Goal: Information Seeking & Learning: Learn about a topic

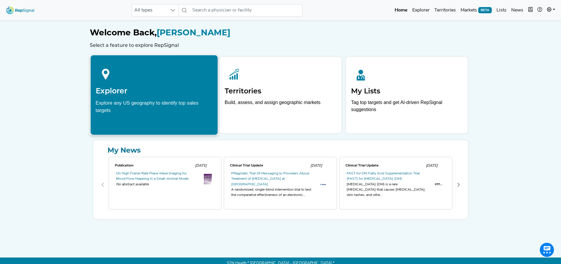
click at [157, 90] on h2 "Explorer" at bounding box center [153, 90] width 117 height 9
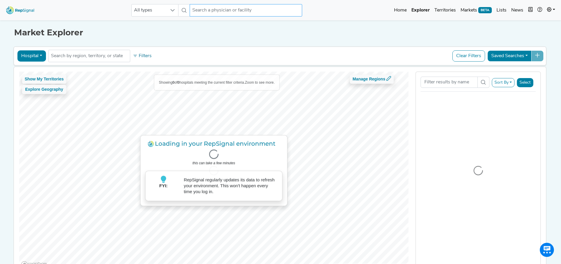
click at [234, 11] on input "text" at bounding box center [246, 10] width 113 height 12
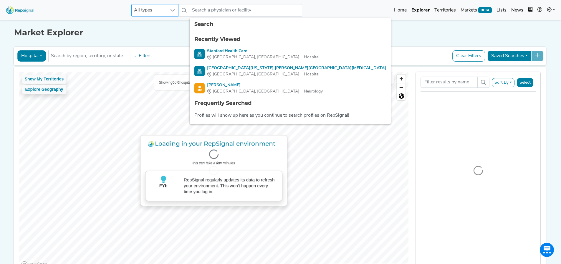
click at [174, 6] on div at bounding box center [172, 10] width 11 height 12
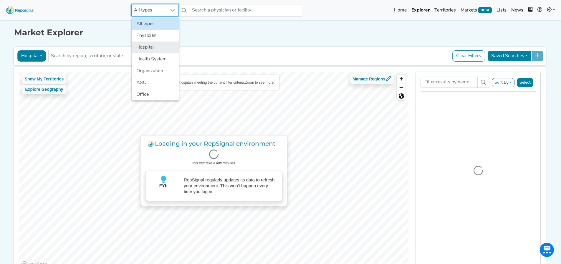
click at [150, 44] on li "Hospital" at bounding box center [155, 48] width 47 height 12
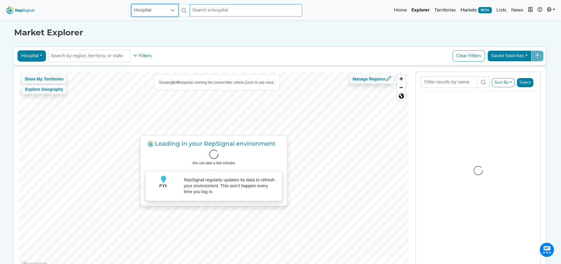
click at [217, 12] on input "text" at bounding box center [246, 10] width 113 height 12
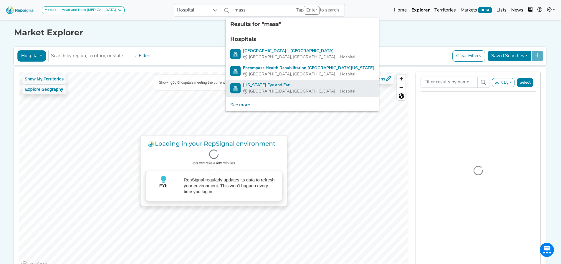
click at [268, 86] on div "[US_STATE] Eye and Ear" at bounding box center [299, 85] width 112 height 6
type input "[US_STATE] Eye and Ear"
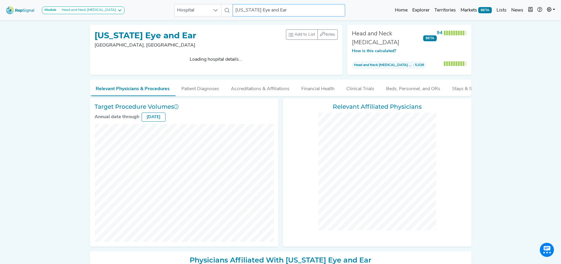
checkbox input "false"
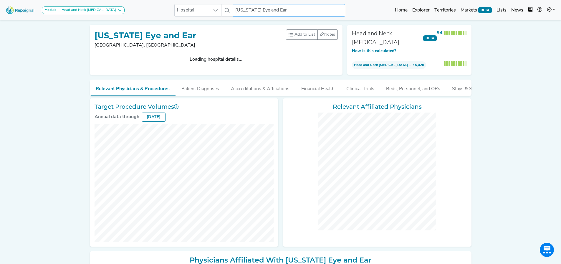
checkbox input "false"
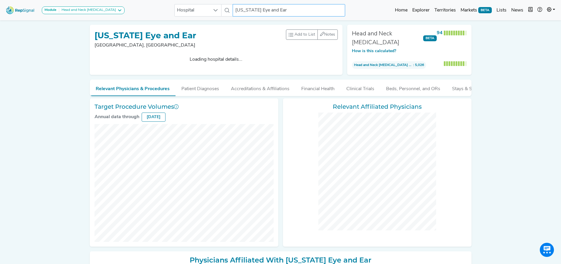
checkbox input "false"
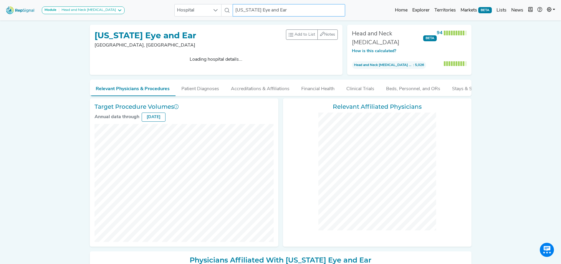
checkbox input "false"
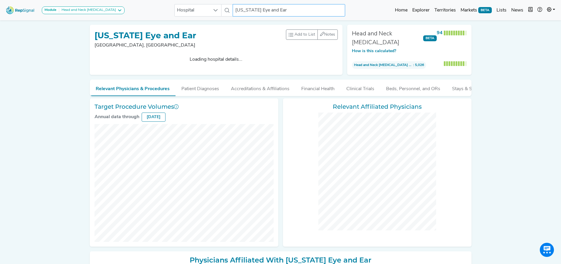
checkbox input "false"
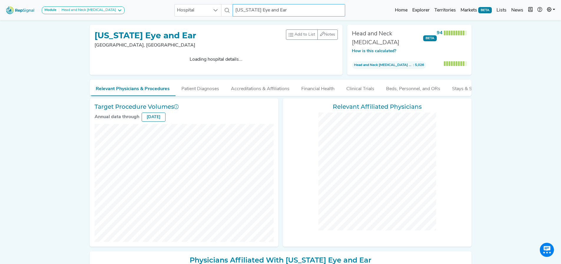
checkbox input "false"
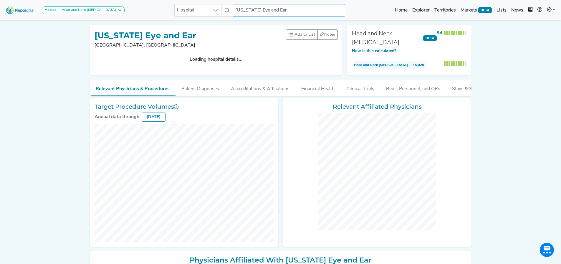
checkbox input "false"
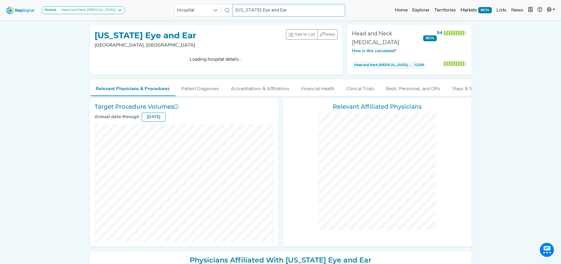
checkbox input "false"
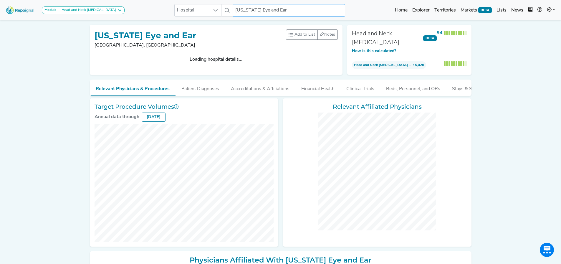
checkbox input "false"
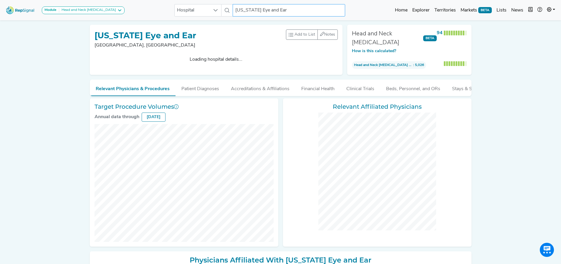
checkbox input "false"
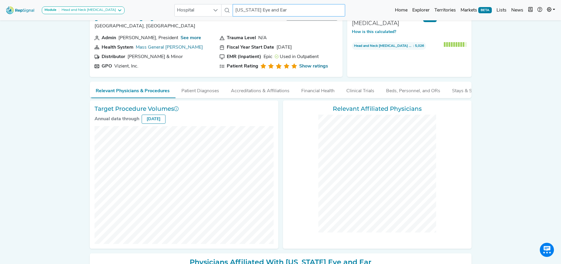
scroll to position [29, 4]
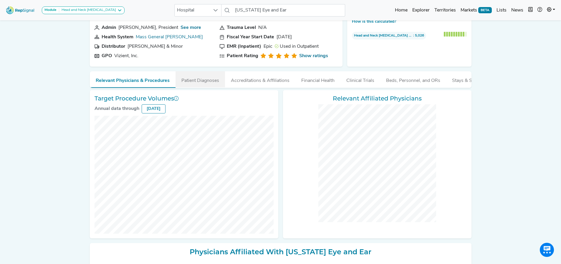
click at [192, 81] on button "Patient Diagnoses" at bounding box center [200, 79] width 49 height 16
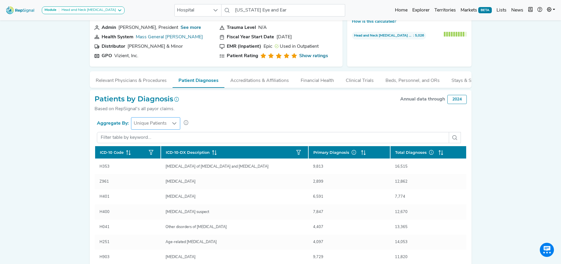
click at [163, 128] on span "Unique Patients" at bounding box center [150, 124] width 38 height 12
click at [150, 152] on li "Total Encounters" at bounding box center [155, 154] width 50 height 12
click at [156, 124] on span "Total Encounters" at bounding box center [151, 124] width 40 height 12
click at [152, 140] on li "Unique Patients" at bounding box center [156, 142] width 52 height 12
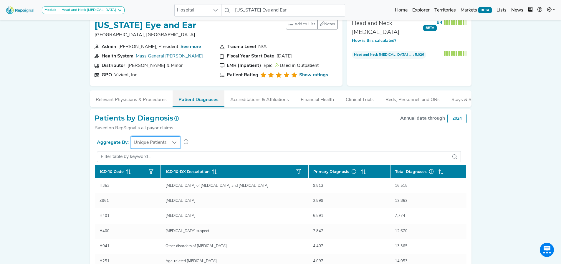
scroll to position [0, 4]
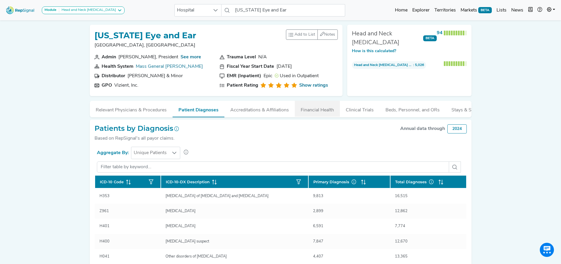
click at [309, 110] on button "Financial Health" at bounding box center [317, 109] width 45 height 16
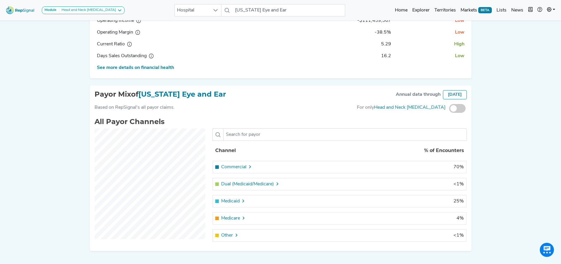
scroll to position [177, 4]
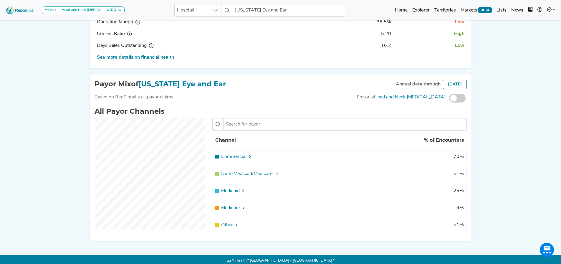
click at [241, 210] on icon at bounding box center [243, 207] width 5 height 5
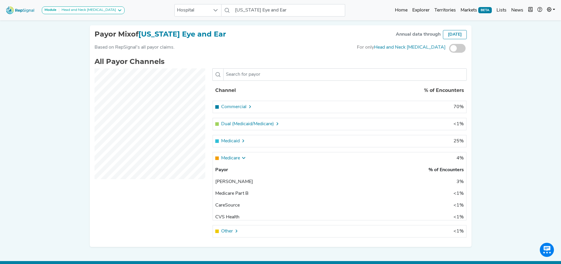
scroll to position [236, 4]
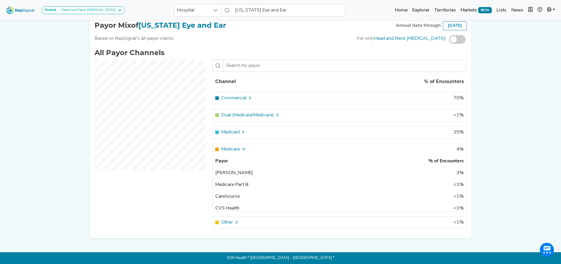
click at [241, 151] on icon at bounding box center [243, 149] width 5 height 5
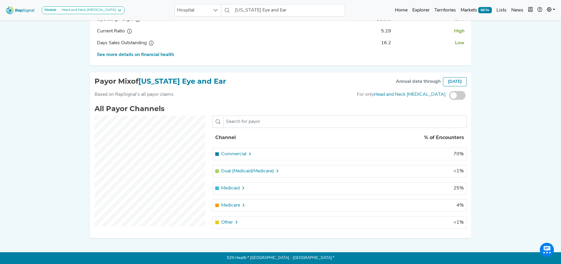
click at [241, 186] on icon at bounding box center [243, 188] width 5 height 5
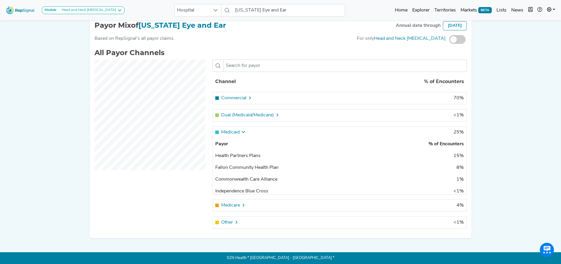
click at [241, 134] on icon at bounding box center [243, 132] width 5 height 5
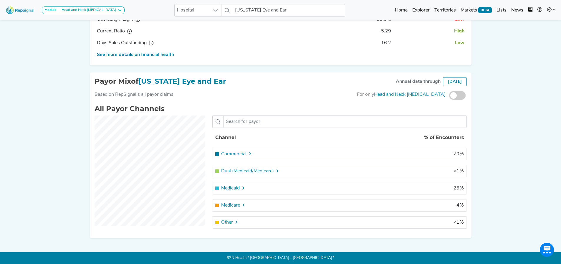
click at [248, 154] on icon at bounding box center [250, 153] width 5 height 5
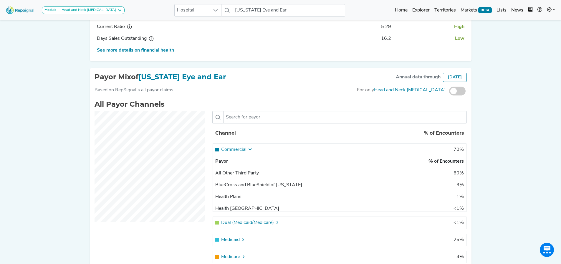
scroll to position [236, 4]
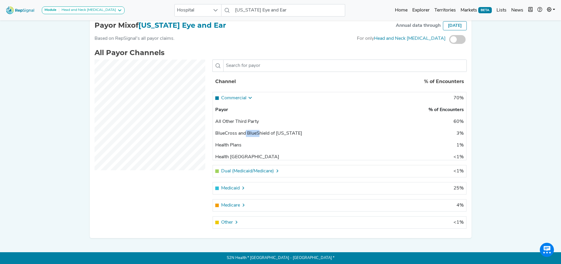
drag, startPoint x: 242, startPoint y: 135, endPoint x: 254, endPoint y: 135, distance: 11.5
click at [254, 135] on div "BlueCross and BlueShield of [US_STATE]" at bounding box center [262, 133] width 95 height 7
click at [248, 100] on icon at bounding box center [250, 97] width 5 height 5
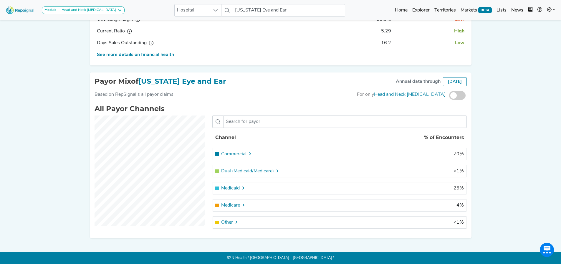
click at [271, 169] on div "Dual (Medicaid/Medicare)" at bounding box center [262, 171] width 95 height 7
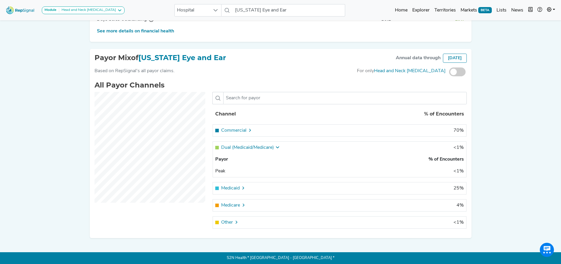
click at [275, 149] on icon at bounding box center [277, 147] width 5 height 5
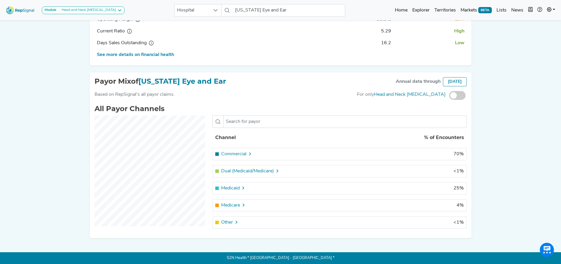
click at [234, 222] on icon at bounding box center [236, 222] width 5 height 5
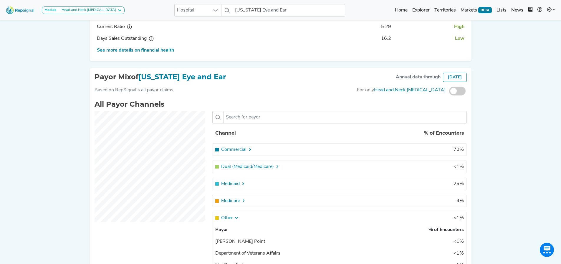
scroll to position [236, 4]
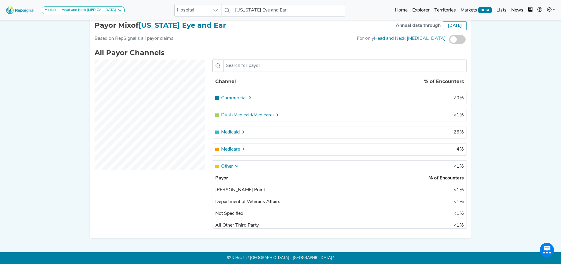
click at [234, 168] on icon at bounding box center [236, 166] width 5 height 5
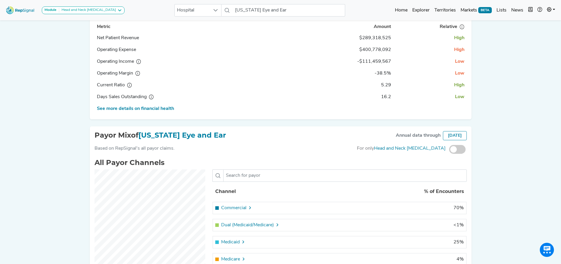
scroll to position [125, 4]
click at [452, 154] on span at bounding box center [457, 150] width 16 height 9
click at [449, 150] on input "checkbox" at bounding box center [449, 150] width 0 height 0
click at [248, 210] on div at bounding box center [250, 208] width 5 height 7
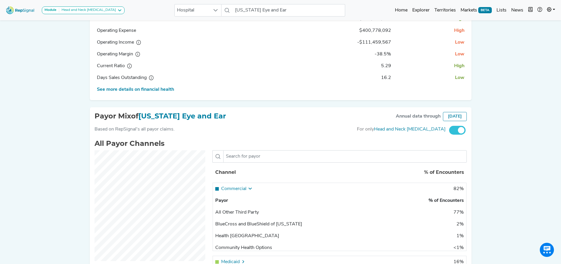
scroll to position [154, 4]
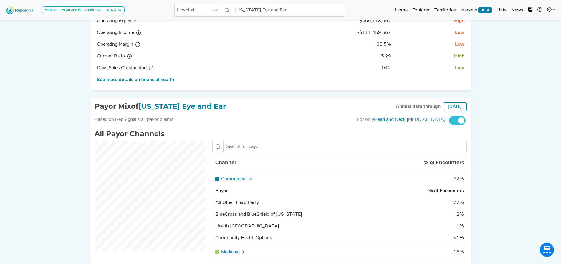
click at [248, 181] on icon at bounding box center [250, 178] width 5 height 5
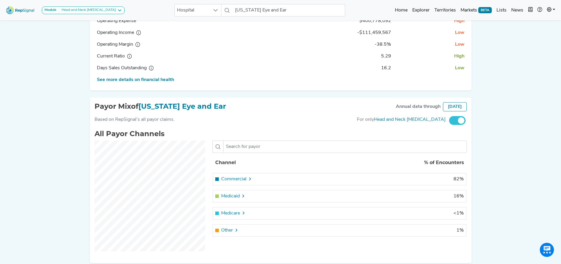
click at [242, 200] on div "Medicaid" at bounding box center [262, 196] width 95 height 7
click at [452, 125] on span at bounding box center [457, 120] width 16 height 9
click at [449, 121] on input "checkbox" at bounding box center [449, 121] width 0 height 0
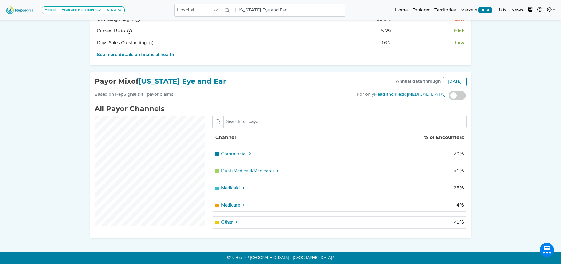
scroll to position [125, 4]
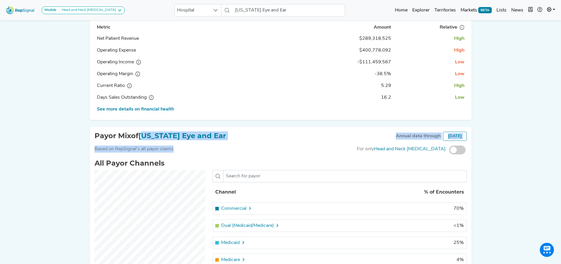
drag, startPoint x: 166, startPoint y: 151, endPoint x: 143, endPoint y: 148, distance: 23.7
click at [143, 148] on div "Payor Mix of [US_STATE] Eye and Ear Annual data through [DATE] Based on RepSign…" at bounding box center [281, 210] width 382 height 166
click at [143, 146] on div "Payor Mix of [US_STATE] Eye and Ear Annual data through [DATE]" at bounding box center [281, 139] width 372 height 14
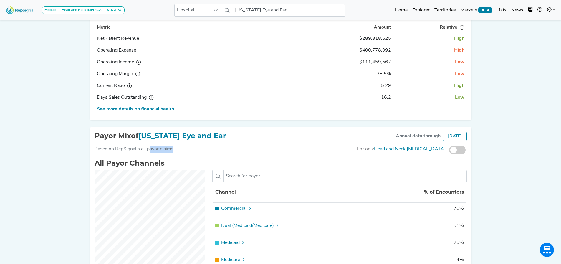
drag, startPoint x: 143, startPoint y: 152, endPoint x: 167, endPoint y: 156, distance: 23.5
click at [167, 154] on div "Based on RepSignal's all payor claims." at bounding box center [135, 150] width 80 height 9
click at [172, 155] on div "Based on RepSignal's all payor claims. For only Head and Neck [MEDICAL_DATA]" at bounding box center [281, 153] width 372 height 14
drag, startPoint x: 172, startPoint y: 155, endPoint x: 149, endPoint y: 152, distance: 23.2
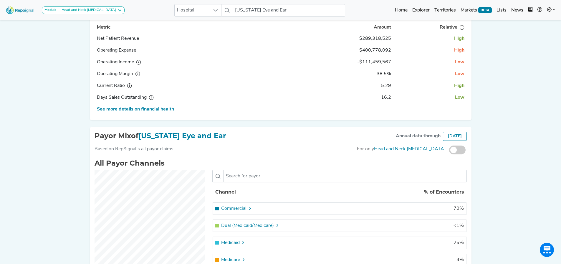
click at [149, 152] on div "Based on RepSignal's all payor claims. For only Head and Neck [MEDICAL_DATA]" at bounding box center [281, 153] width 372 height 14
drag, startPoint x: 149, startPoint y: 152, endPoint x: 165, endPoint y: 152, distance: 15.9
click at [149, 152] on div "Based on RepSignal's all payor claims." at bounding box center [135, 150] width 80 height 9
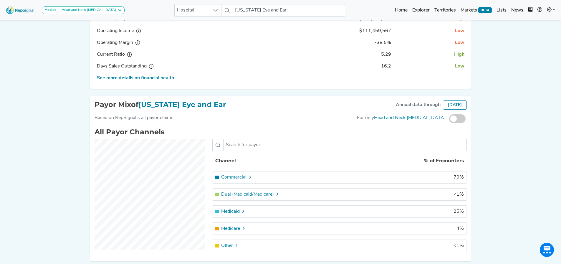
scroll to position [184, 4]
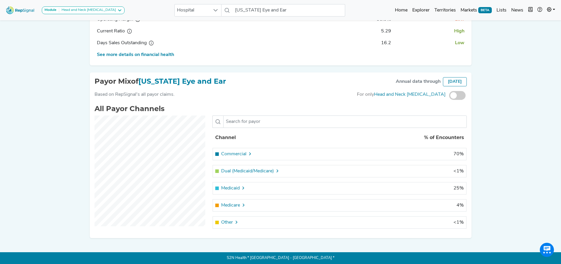
click at [241, 188] on icon at bounding box center [243, 188] width 5 height 5
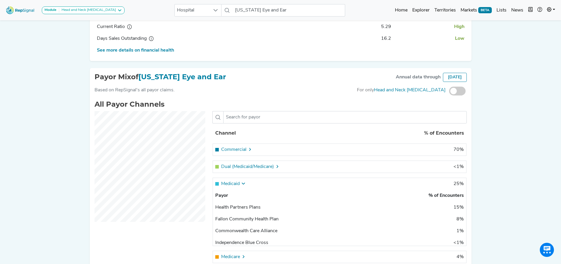
click at [241, 186] on icon at bounding box center [243, 183] width 5 height 5
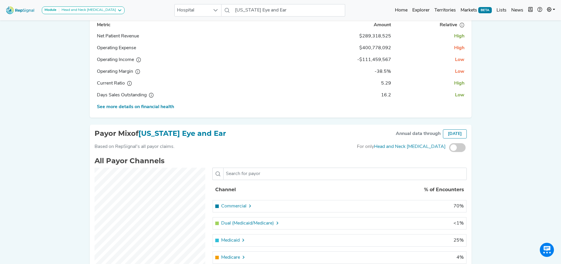
scroll to position [95, 4]
